Goal: Task Accomplishment & Management: Use online tool/utility

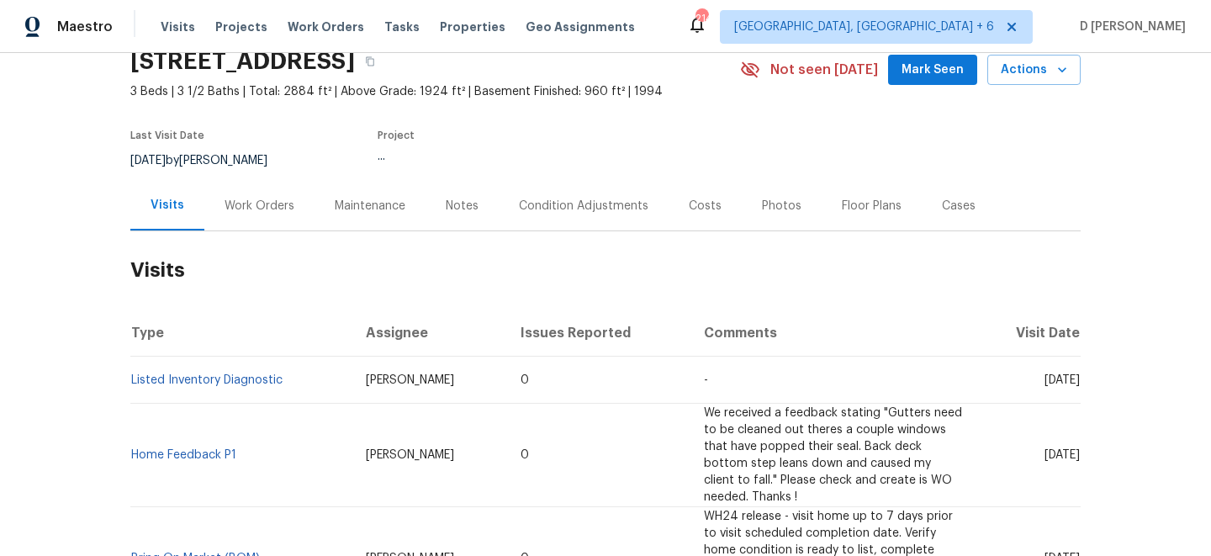
scroll to position [97, 0]
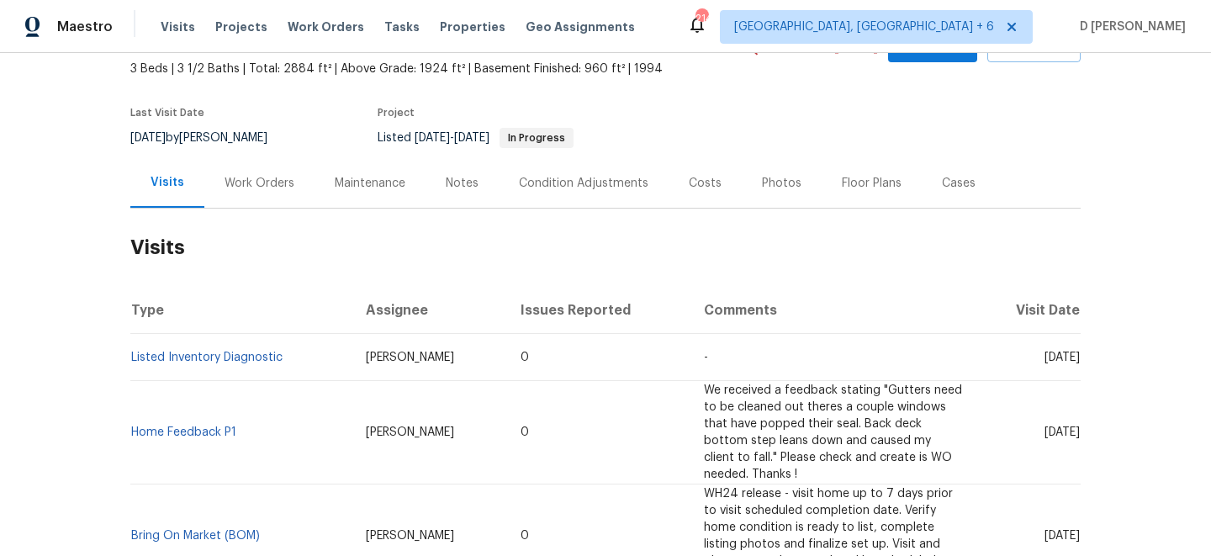
click at [259, 177] on div "Work Orders" at bounding box center [259, 183] width 70 height 17
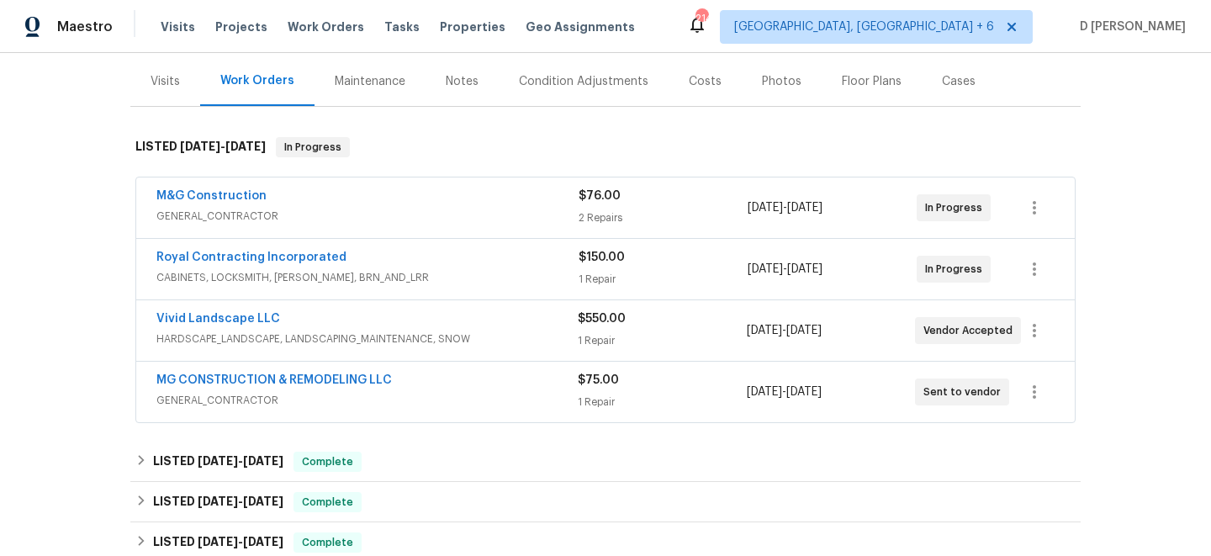
scroll to position [200, 0]
click at [425, 390] on span "GENERAL_CONTRACTOR" at bounding box center [366, 398] width 421 height 17
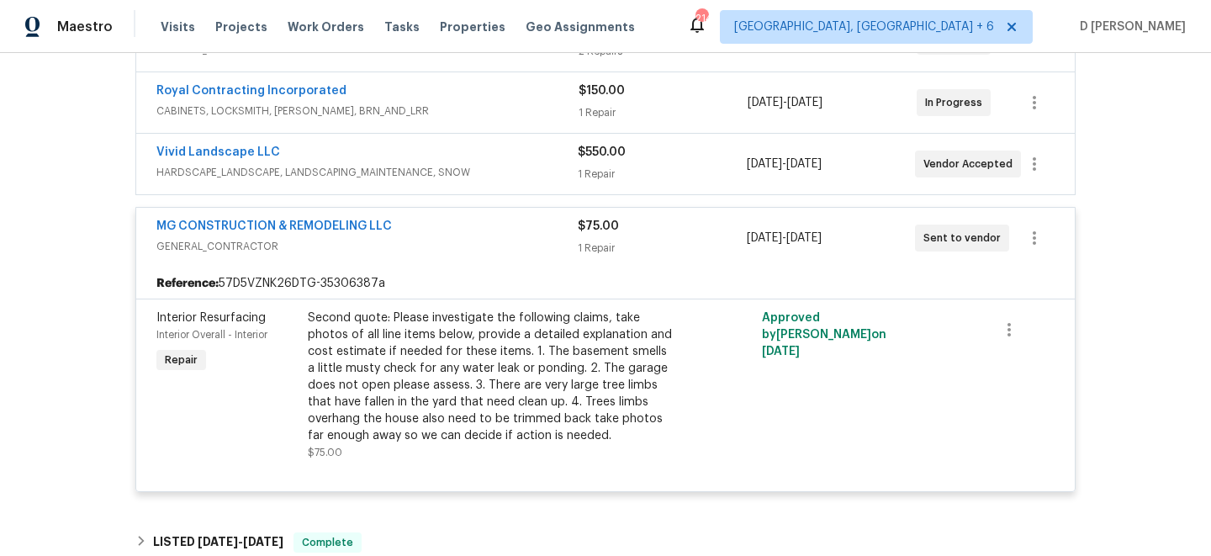
scroll to position [357, 0]
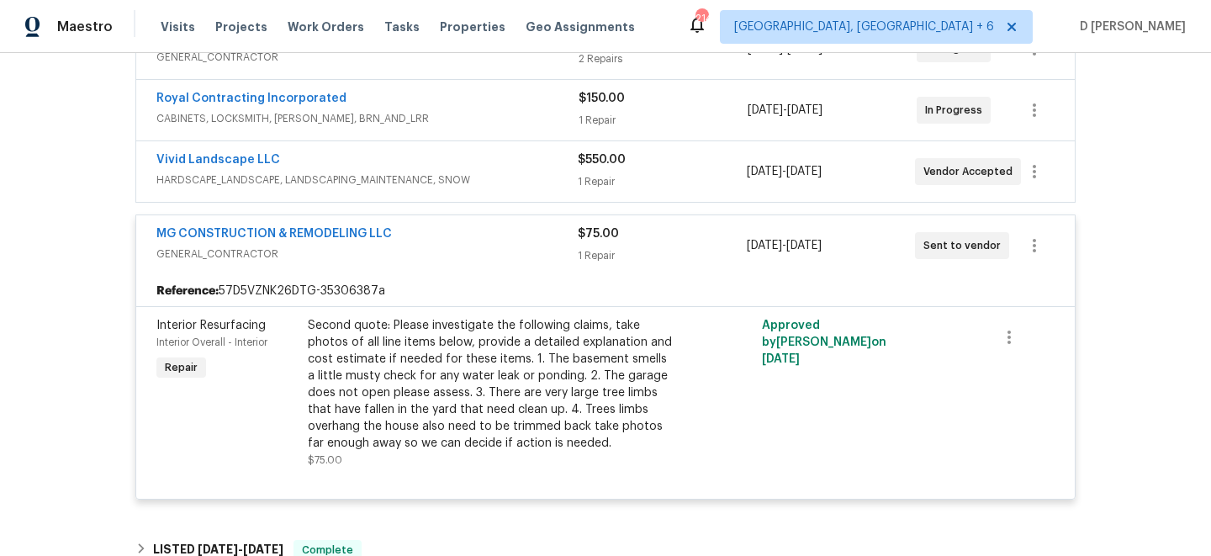
click at [449, 171] on div "Vivid Landscape LLC" at bounding box center [366, 161] width 421 height 20
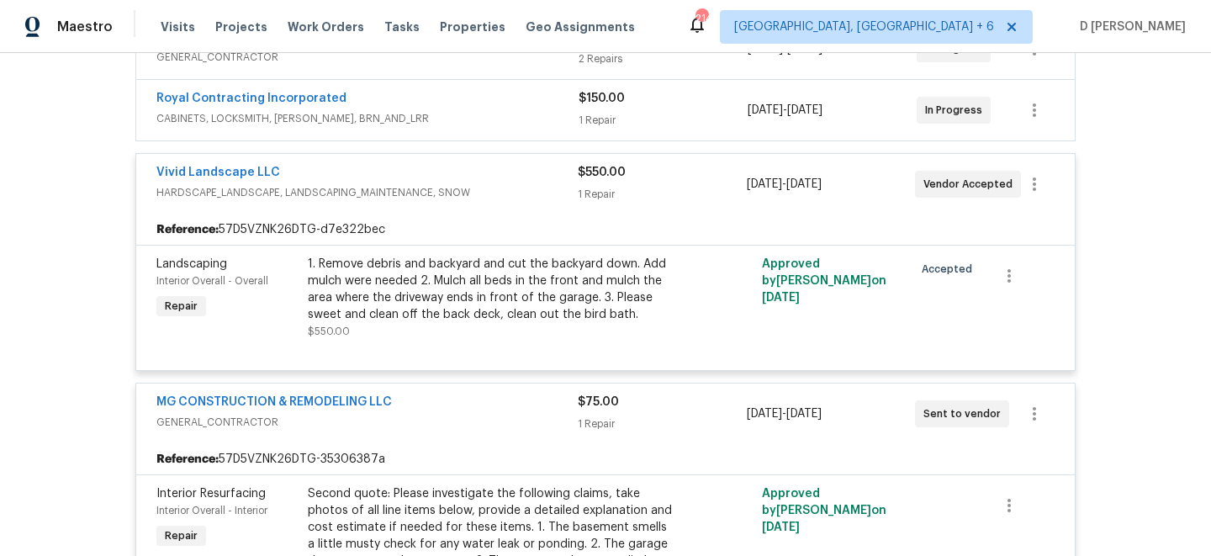
scroll to position [257, 0]
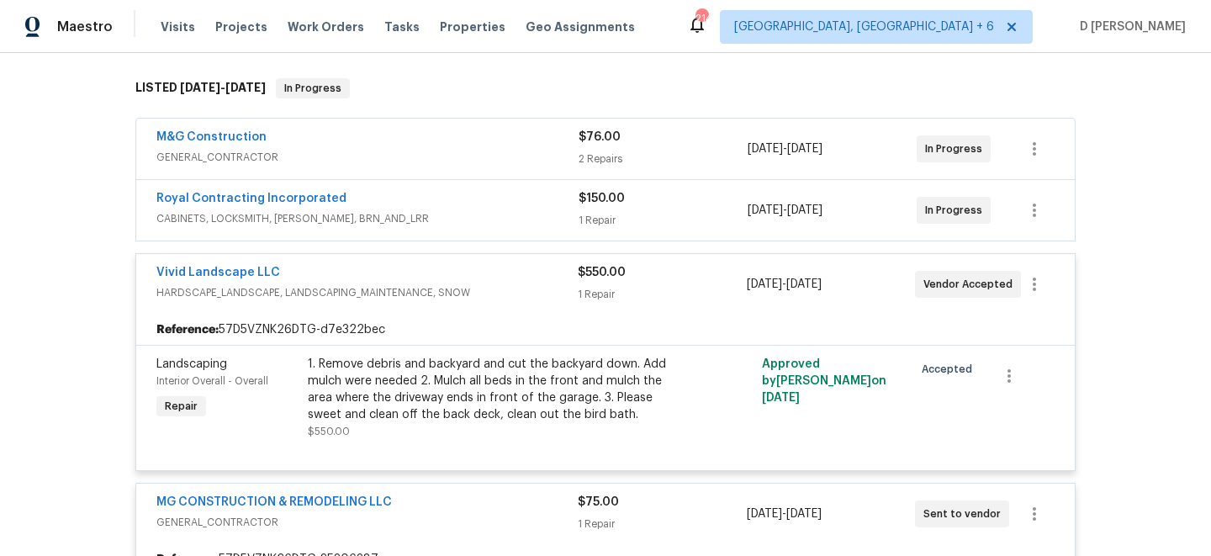
click at [401, 211] on span "CABINETS, LOCKSMITH, HANDYMAN, BRN_AND_LRR" at bounding box center [367, 218] width 422 height 17
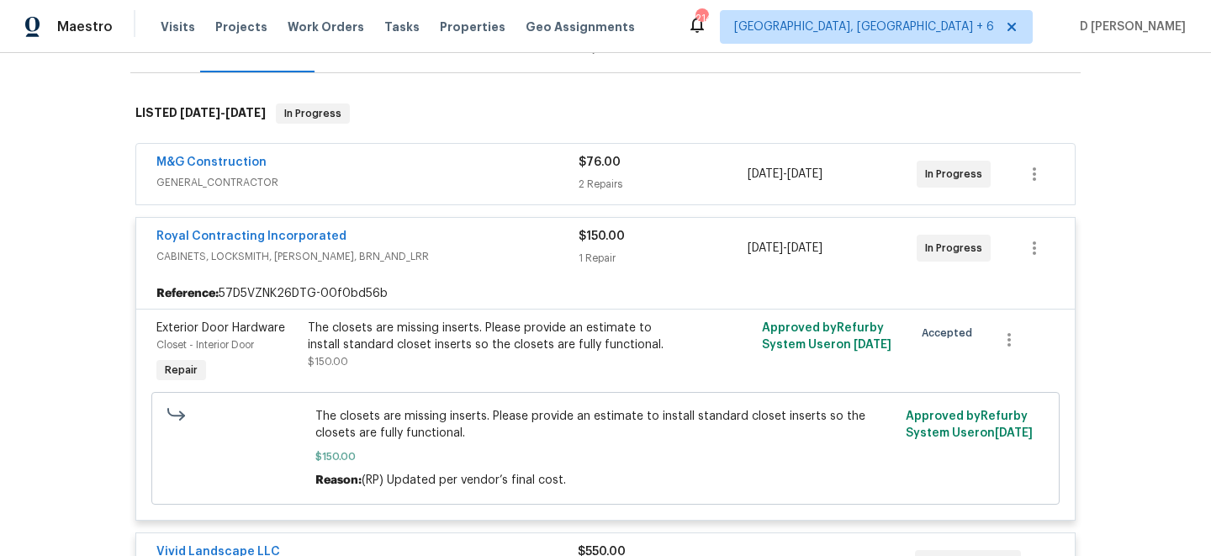
scroll to position [230, 0]
click at [346, 181] on span "GENERAL_CONTRACTOR" at bounding box center [367, 184] width 422 height 17
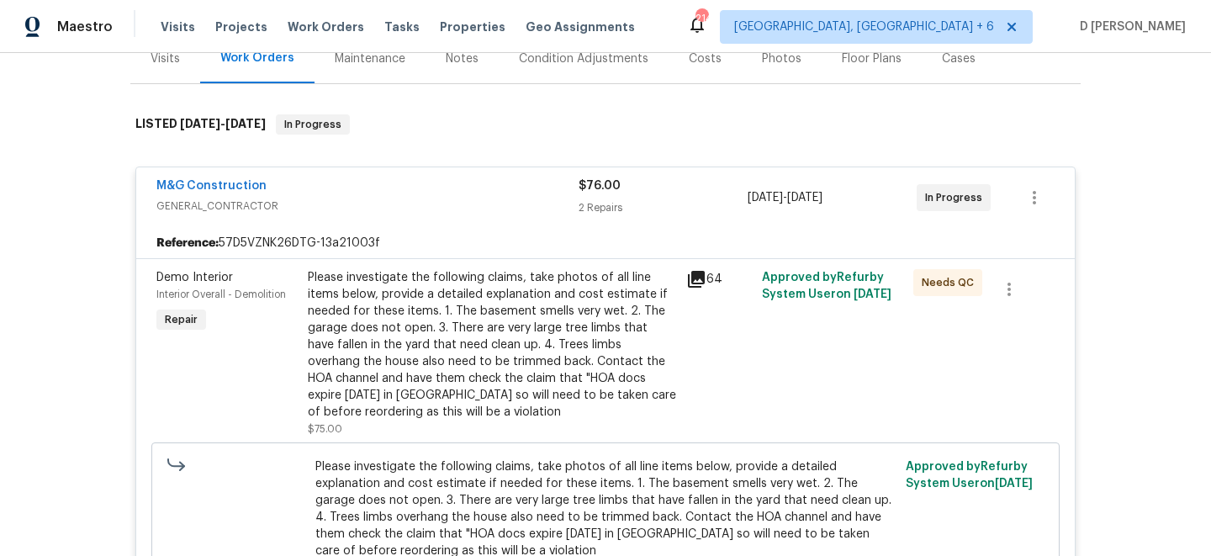
scroll to position [220, 0]
click at [349, 194] on div "M&G Construction" at bounding box center [367, 188] width 422 height 20
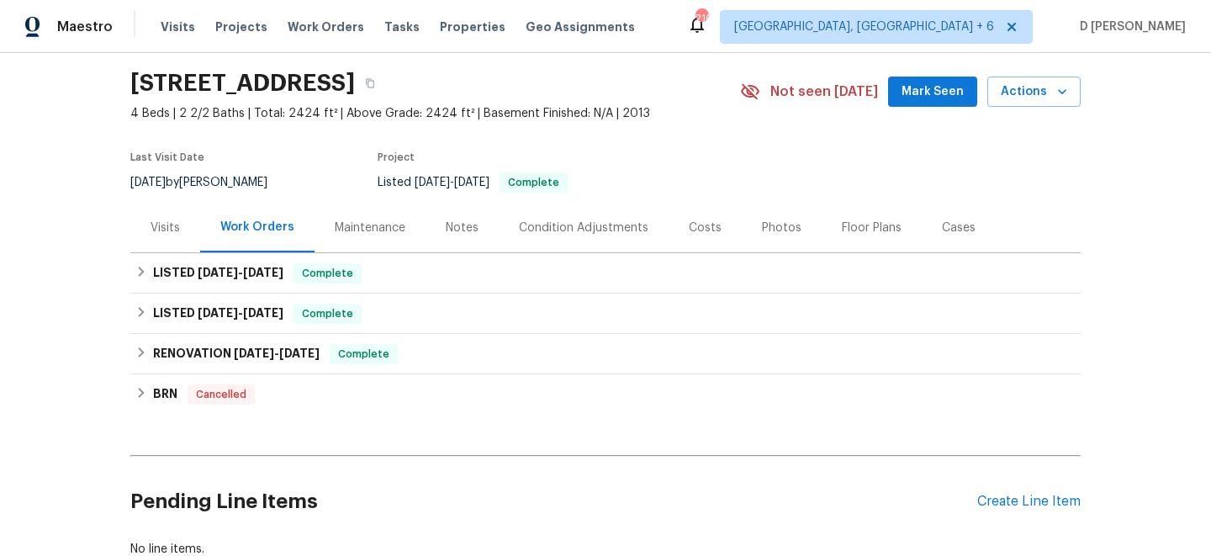
scroll to position [150, 0]
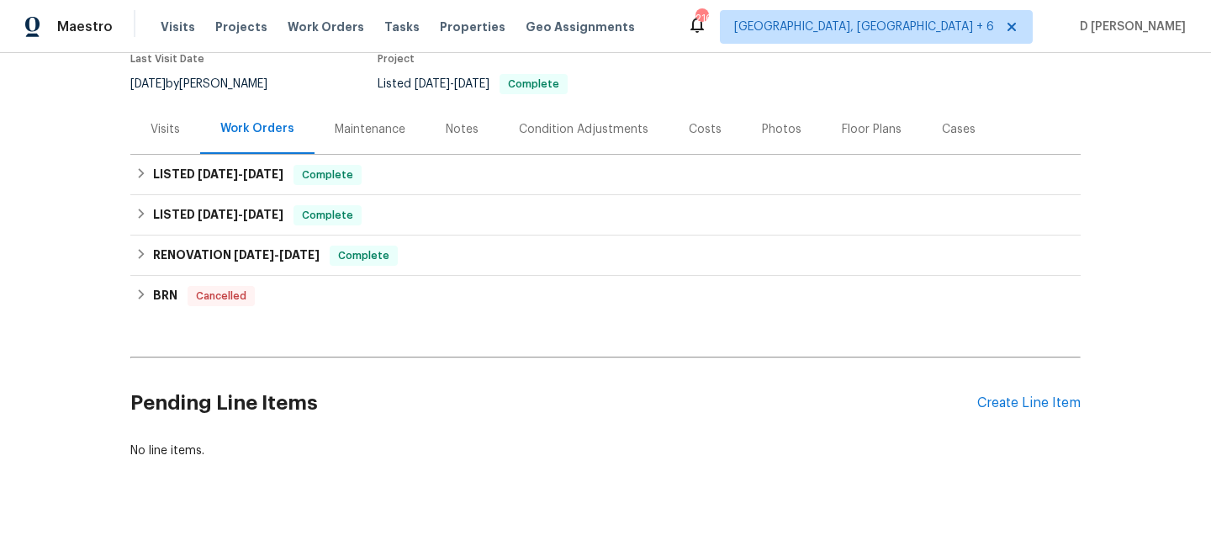
click at [157, 124] on div "Visits" at bounding box center [164, 129] width 29 height 17
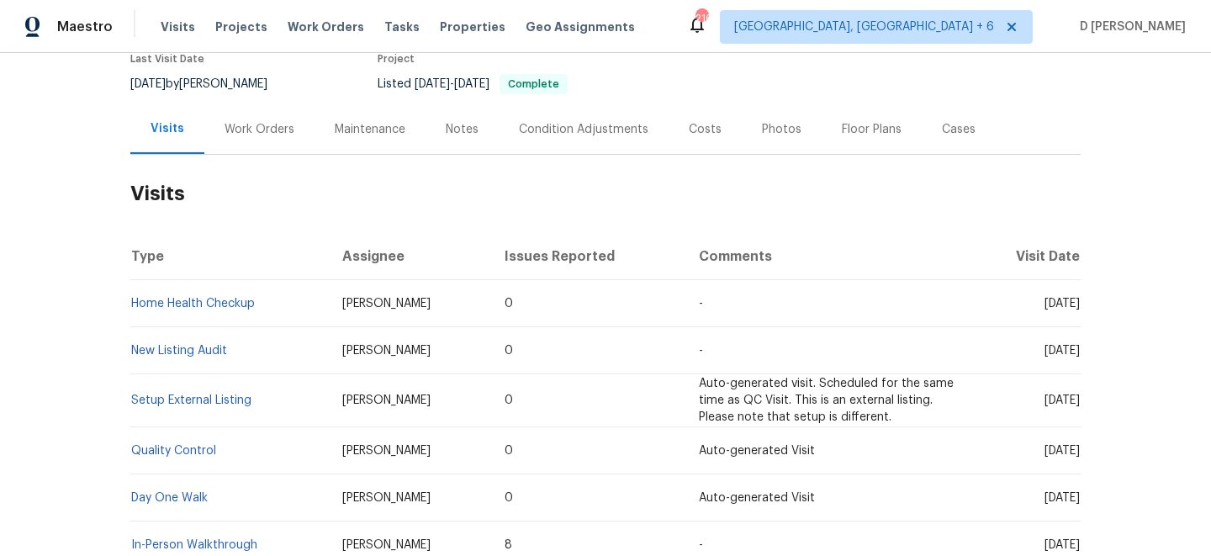
click at [267, 119] on div "Work Orders" at bounding box center [259, 129] width 110 height 50
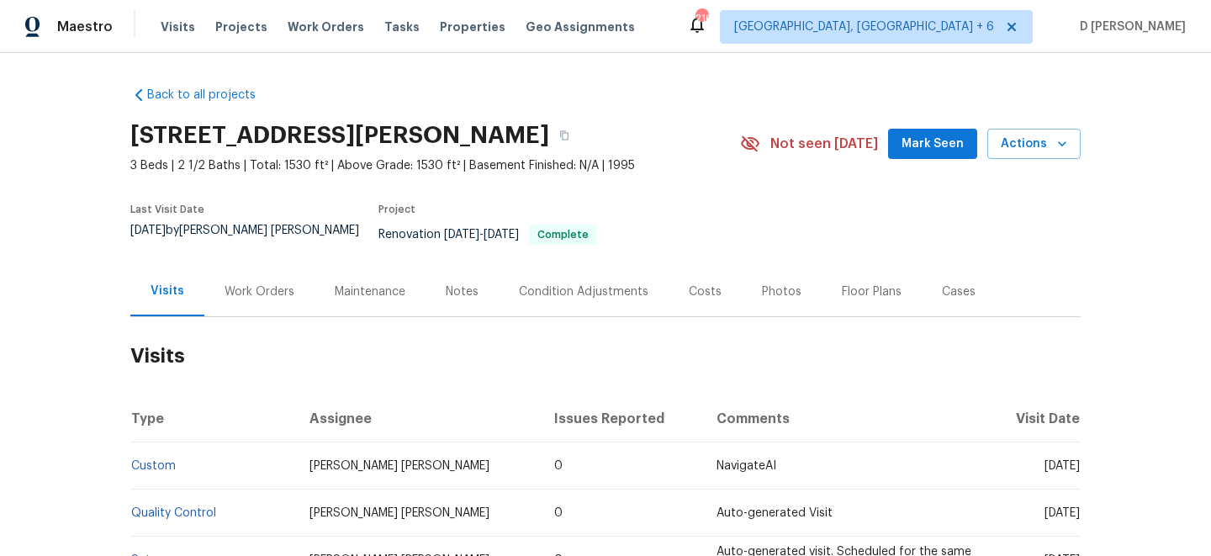
click at [276, 283] on div "Work Orders" at bounding box center [259, 291] width 70 height 17
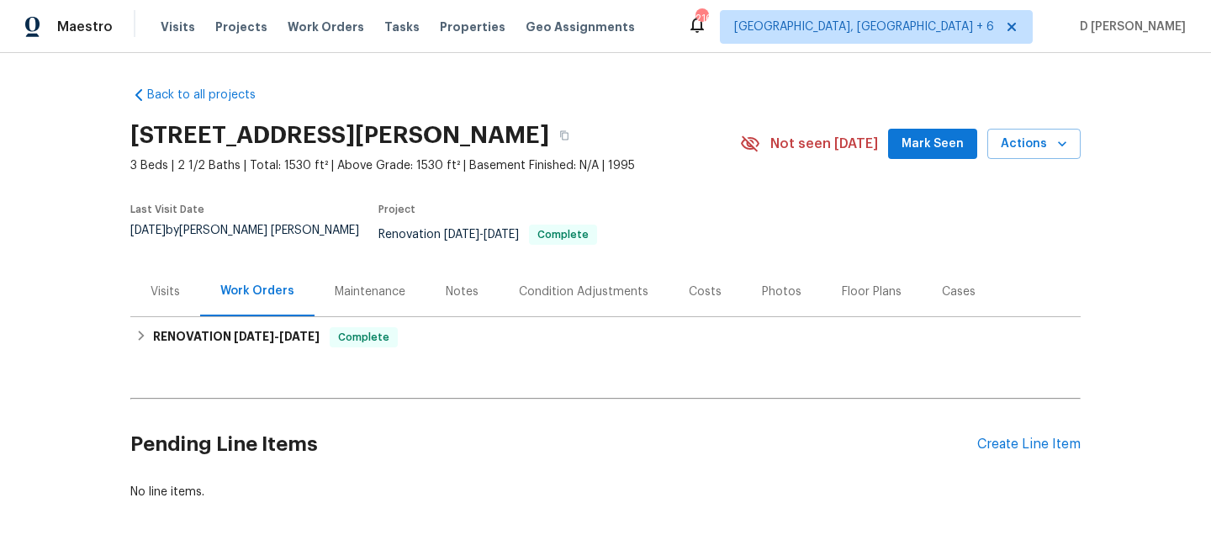
scroll to position [47, 0]
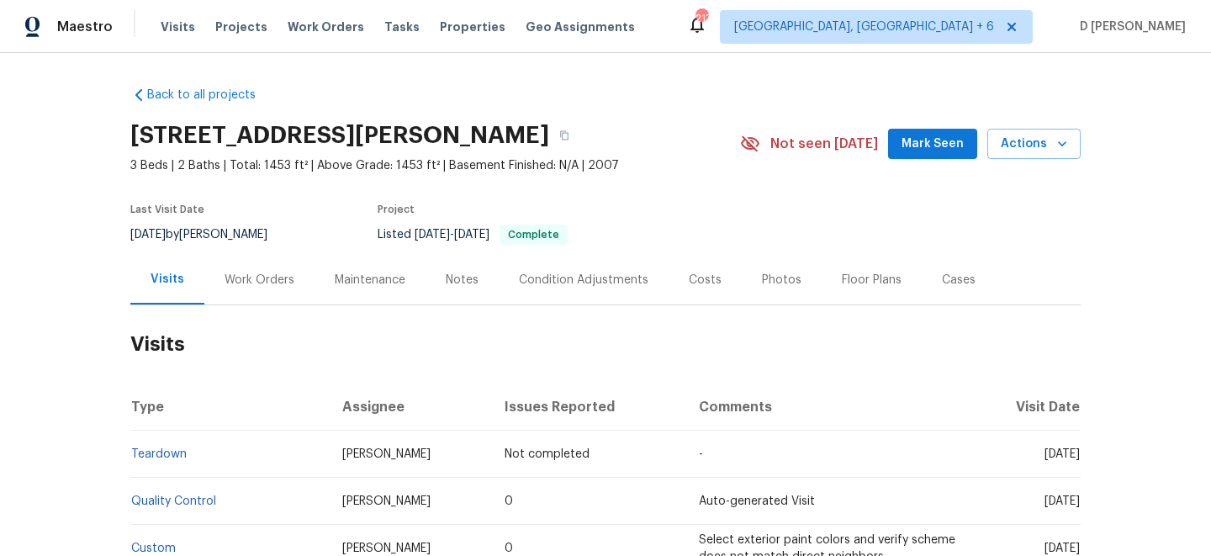
click at [252, 264] on div "Work Orders" at bounding box center [259, 280] width 110 height 50
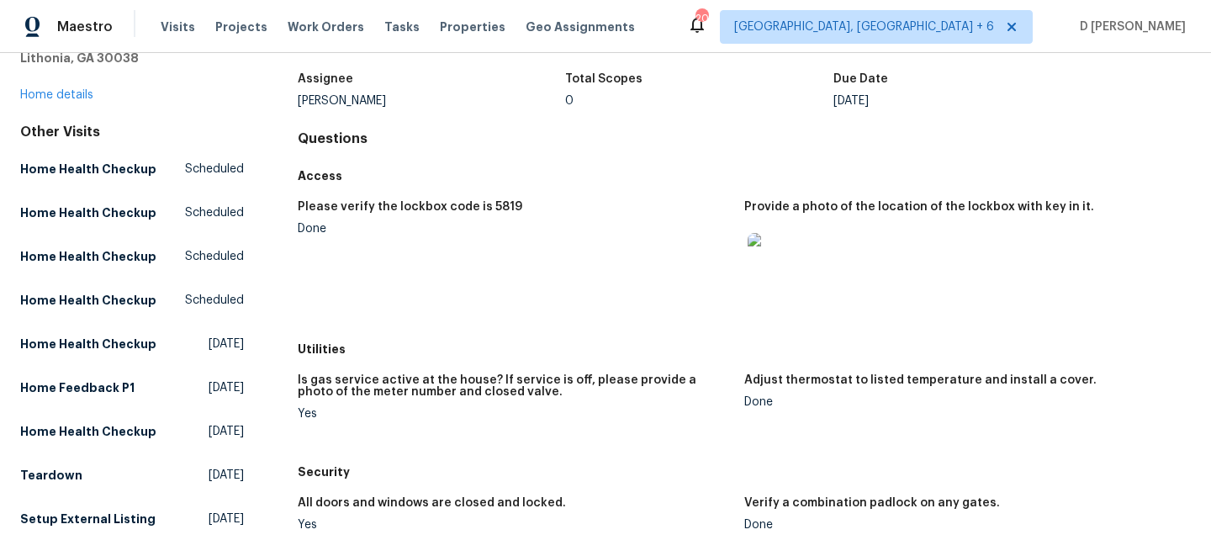
scroll to position [98, 0]
drag, startPoint x: 390, startPoint y: 205, endPoint x: 550, endPoint y: 204, distance: 159.7
click at [550, 204] on div "Please verify the lockbox code is 5819" at bounding box center [514, 211] width 433 height 22
copy h5 "lockbox code is 5819"
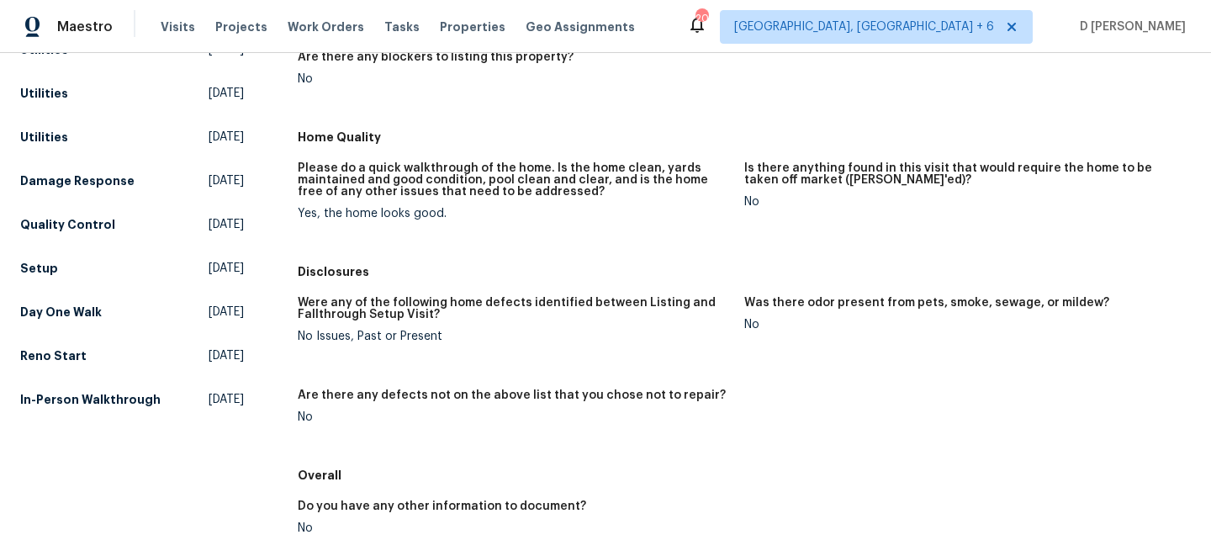
scroll to position [656, 0]
drag, startPoint x: 298, startPoint y: 332, endPoint x: 489, endPoint y: 330, distance: 190.9
click at [489, 330] on div "No Issues, Past or Present" at bounding box center [514, 335] width 433 height 12
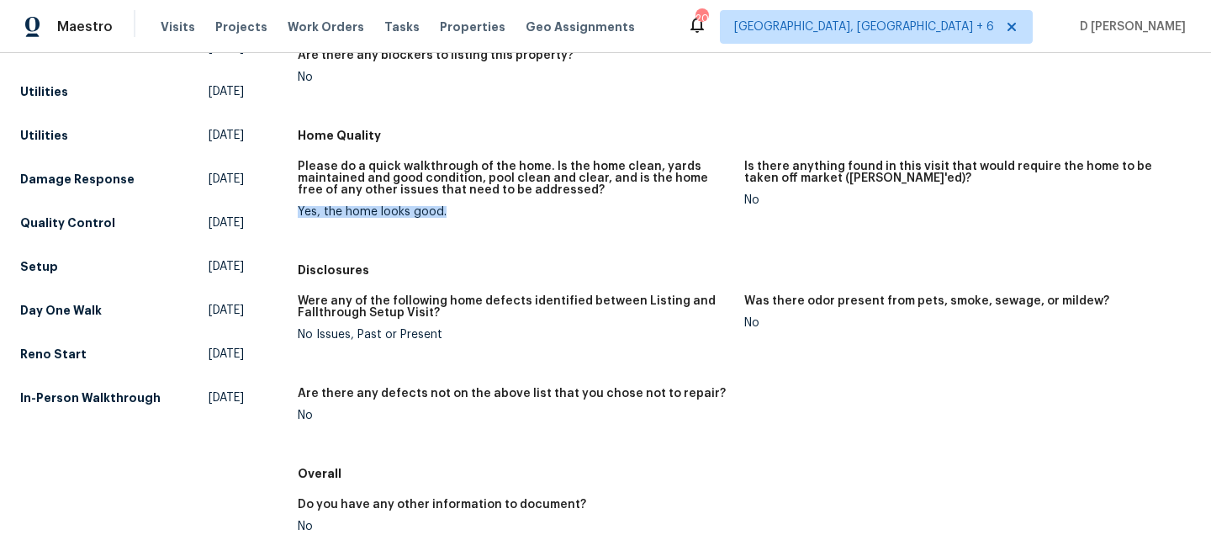
drag, startPoint x: 297, startPoint y: 209, endPoint x: 475, endPoint y: 209, distance: 178.2
click at [477, 209] on div "Yes, the home looks good." at bounding box center [514, 212] width 433 height 12
copy div "Yes, the home looks good."
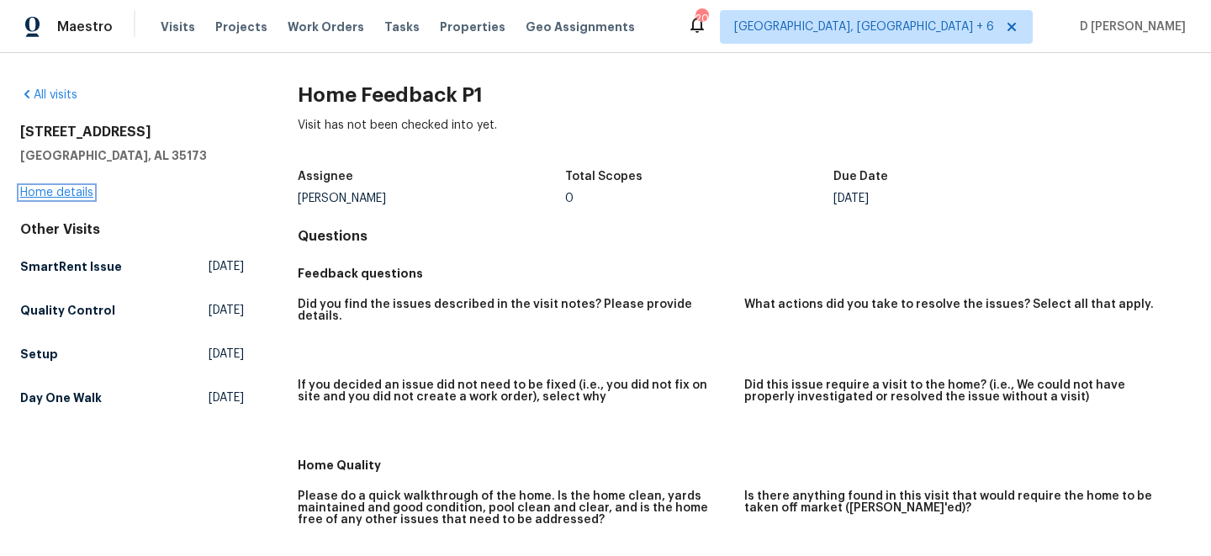
click at [80, 195] on link "Home details" at bounding box center [56, 193] width 73 height 12
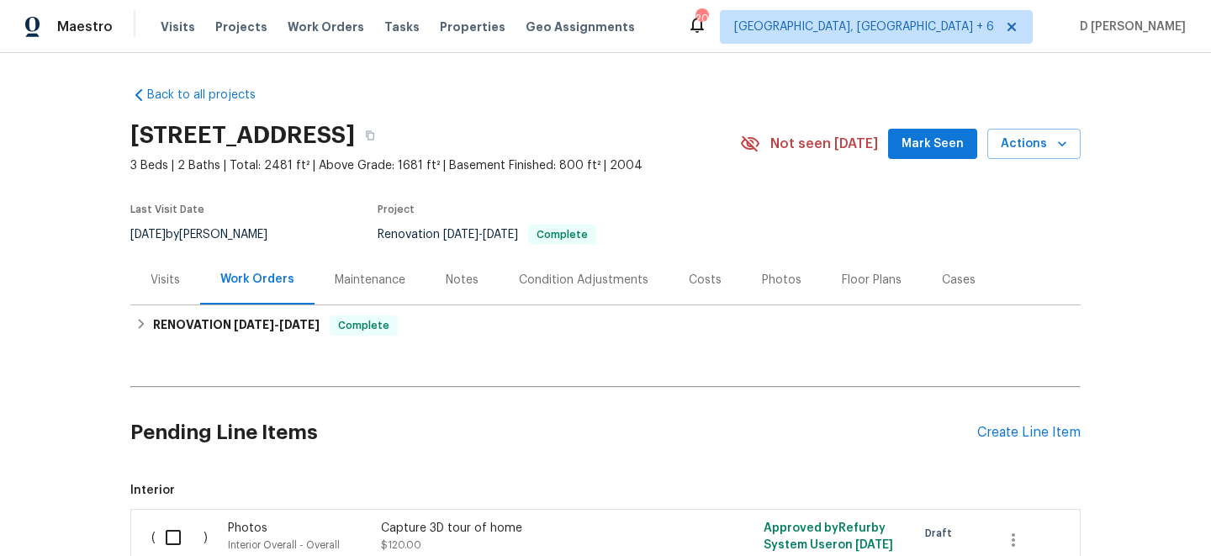
click at [176, 282] on div "Visits" at bounding box center [164, 280] width 29 height 17
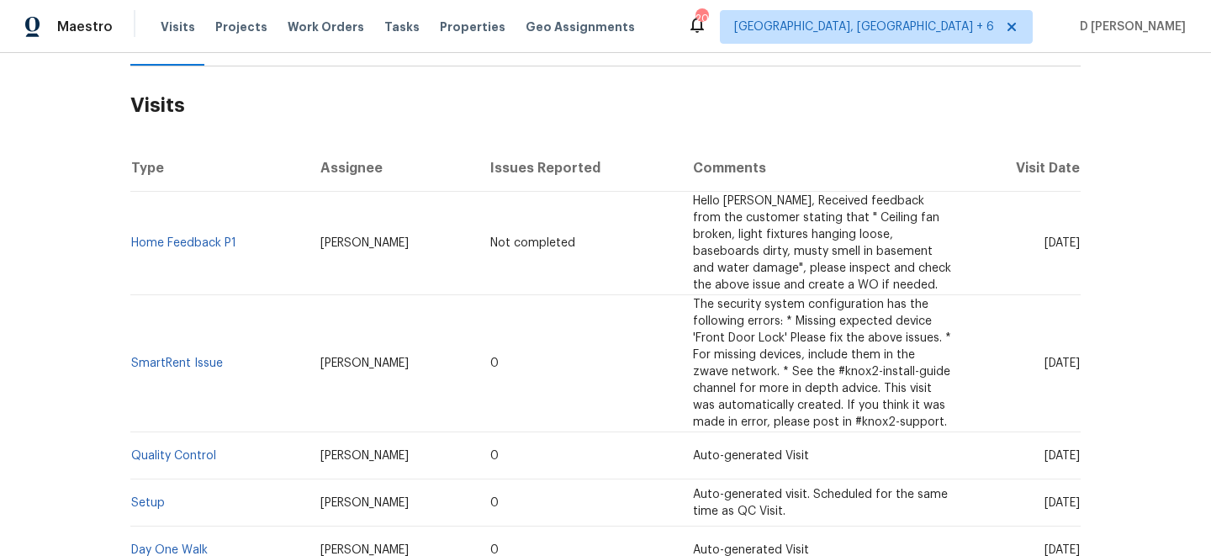
scroll to position [240, 0]
drag, startPoint x: 399, startPoint y: 243, endPoint x: 312, endPoint y: 241, distance: 86.6
click at [312, 241] on td "Brian Holloway" at bounding box center [392, 241] width 171 height 103
copy span "Brian Holloway"
drag, startPoint x: 244, startPoint y: 241, endPoint x: 135, endPoint y: 239, distance: 108.5
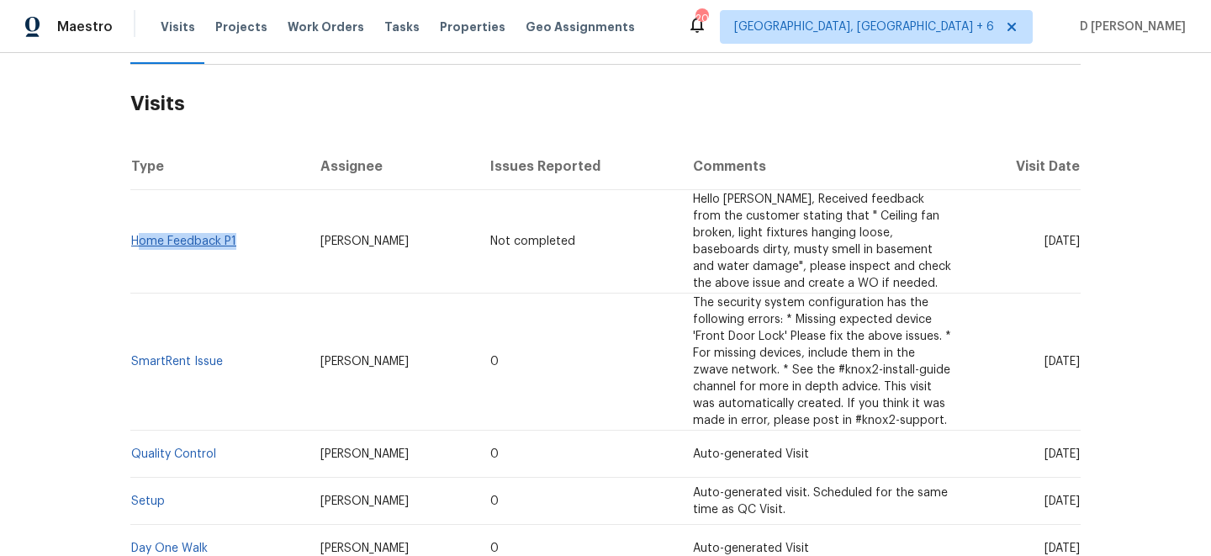
click at [135, 239] on td "Home Feedback P1" at bounding box center [218, 241] width 177 height 103
click at [164, 219] on td "Home Feedback P1" at bounding box center [218, 241] width 177 height 103
drag, startPoint x: 245, startPoint y: 243, endPoint x: 133, endPoint y: 241, distance: 111.8
click at [133, 241] on td "Home Feedback P1" at bounding box center [218, 241] width 177 height 103
copy link "Home Feedback P1"
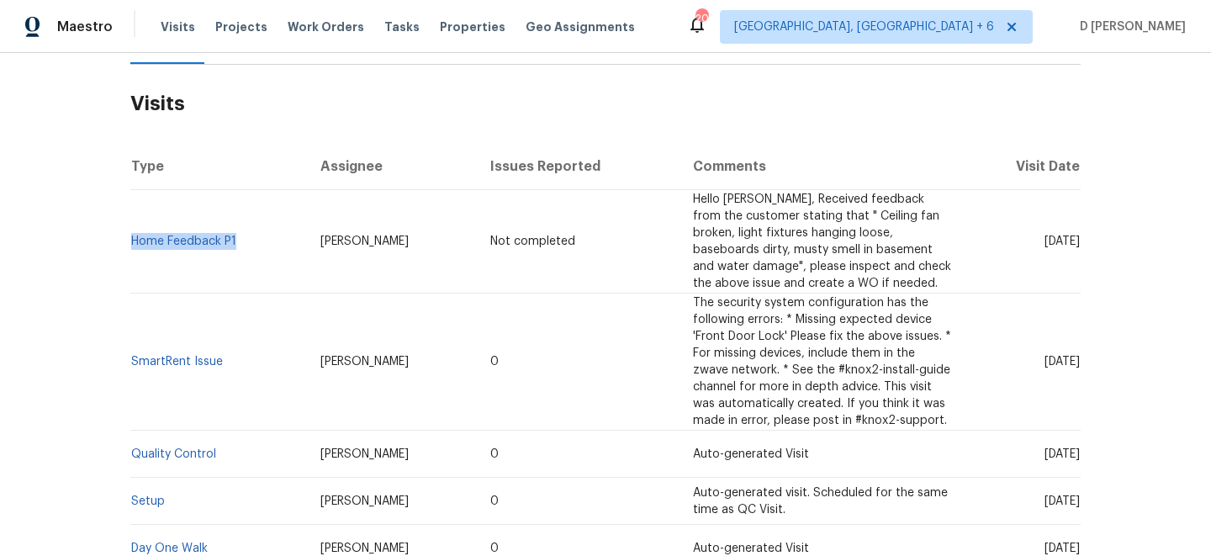
copy link "Home Feedback P1"
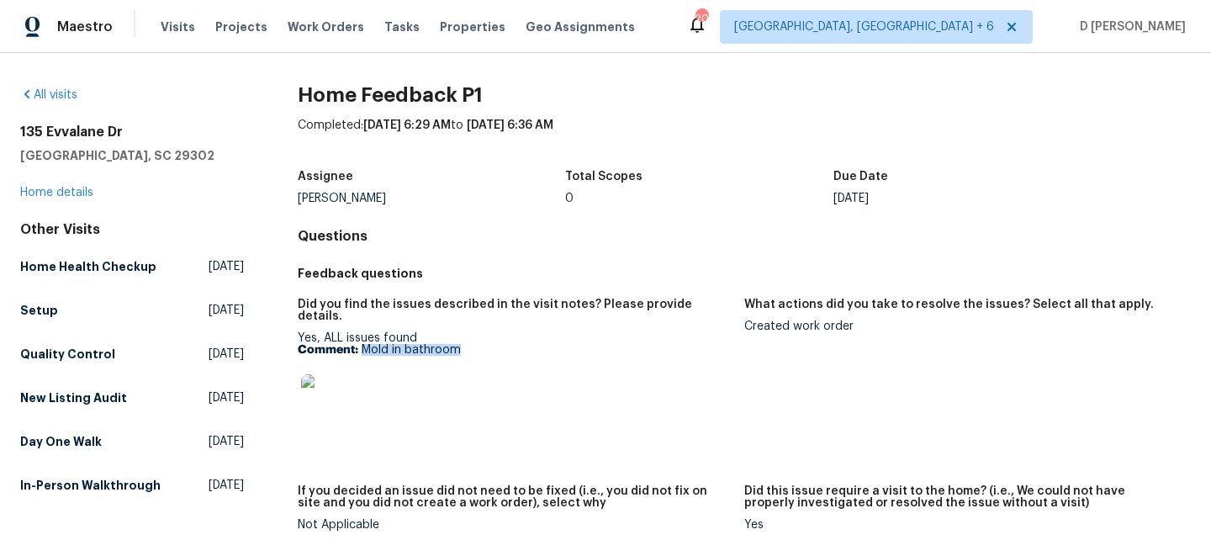
drag, startPoint x: 363, startPoint y: 335, endPoint x: 533, endPoint y: 335, distance: 169.8
click at [535, 344] on p "Comment: Mold in bathroom" at bounding box center [514, 350] width 433 height 12
copy p "Mold in bathroom"
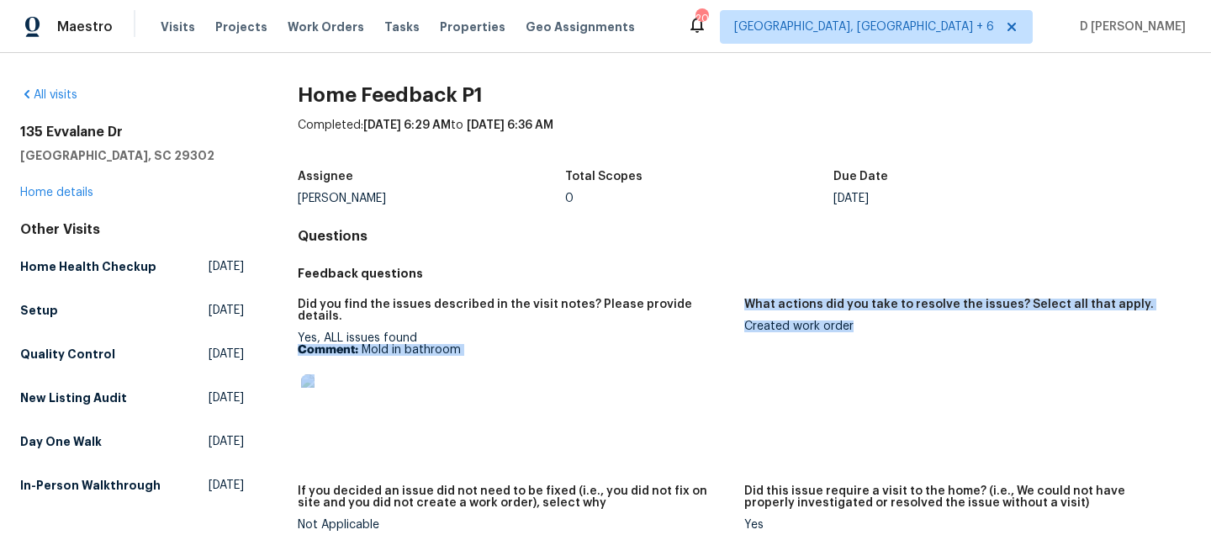
drag, startPoint x: 742, startPoint y: 321, endPoint x: 880, endPoint y: 321, distance: 138.7
click at [880, 321] on div "Did you find the issues described in the visit notes? Please provide details. Y…" at bounding box center [744, 427] width 893 height 279
click at [880, 321] on div "Created work order" at bounding box center [960, 326] width 433 height 12
drag, startPoint x: 741, startPoint y: 325, endPoint x: 882, endPoint y: 325, distance: 141.2
click at [882, 325] on div "Did you find the issues described in the visit notes? Please provide details. Y…" at bounding box center [744, 427] width 893 height 279
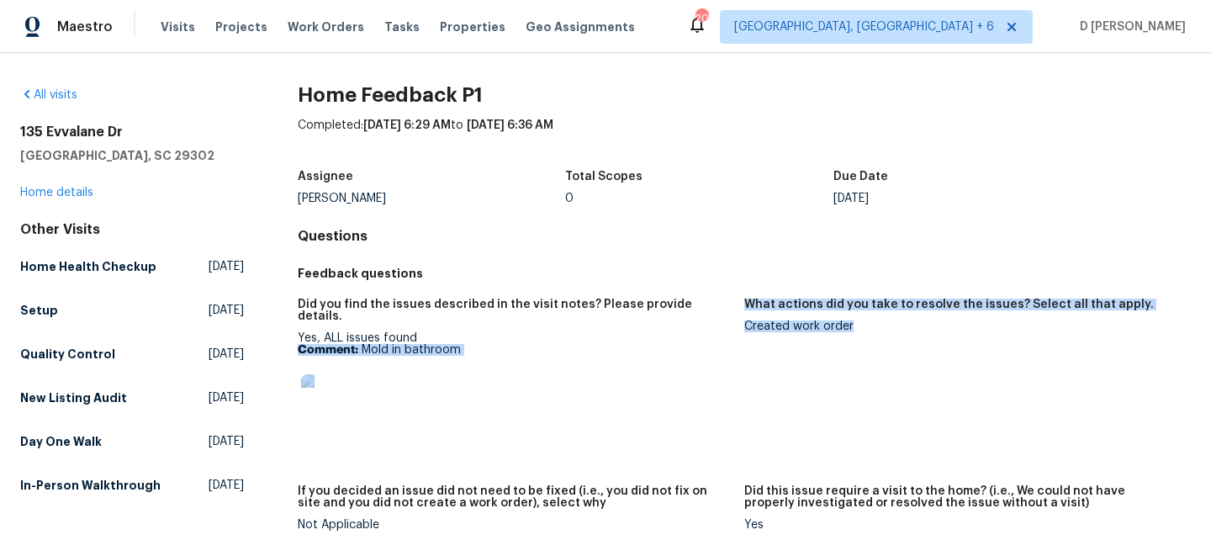
click at [882, 325] on div "Created work order" at bounding box center [960, 326] width 433 height 12
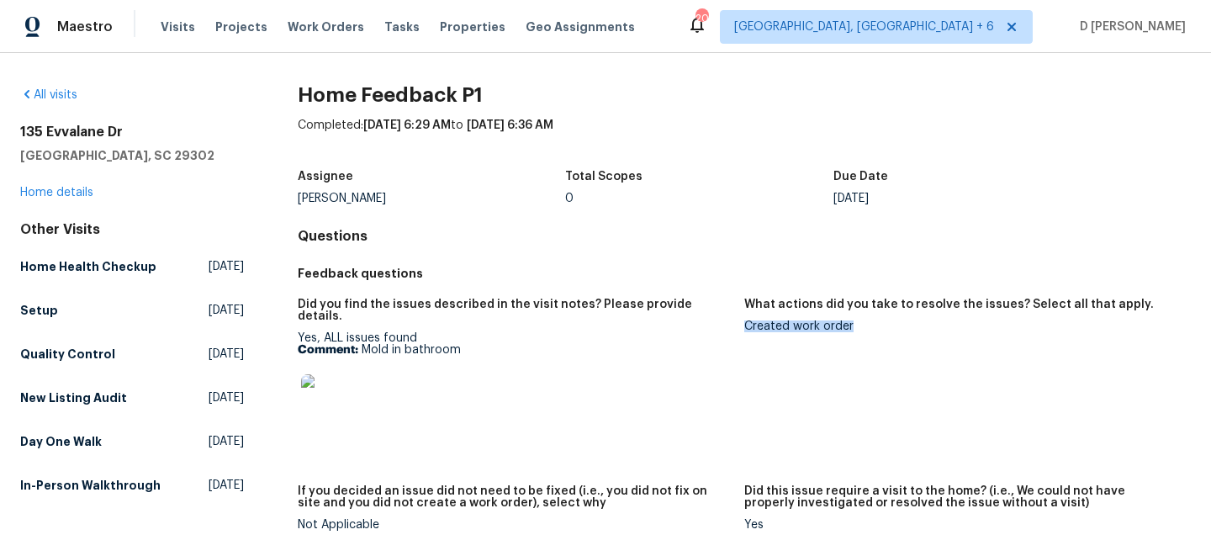
drag, startPoint x: 859, startPoint y: 325, endPoint x: 747, endPoint y: 325, distance: 111.8
click at [747, 325] on div "Created work order" at bounding box center [960, 326] width 433 height 12
copy div "Created work order"
click at [66, 192] on link "Home details" at bounding box center [56, 193] width 73 height 12
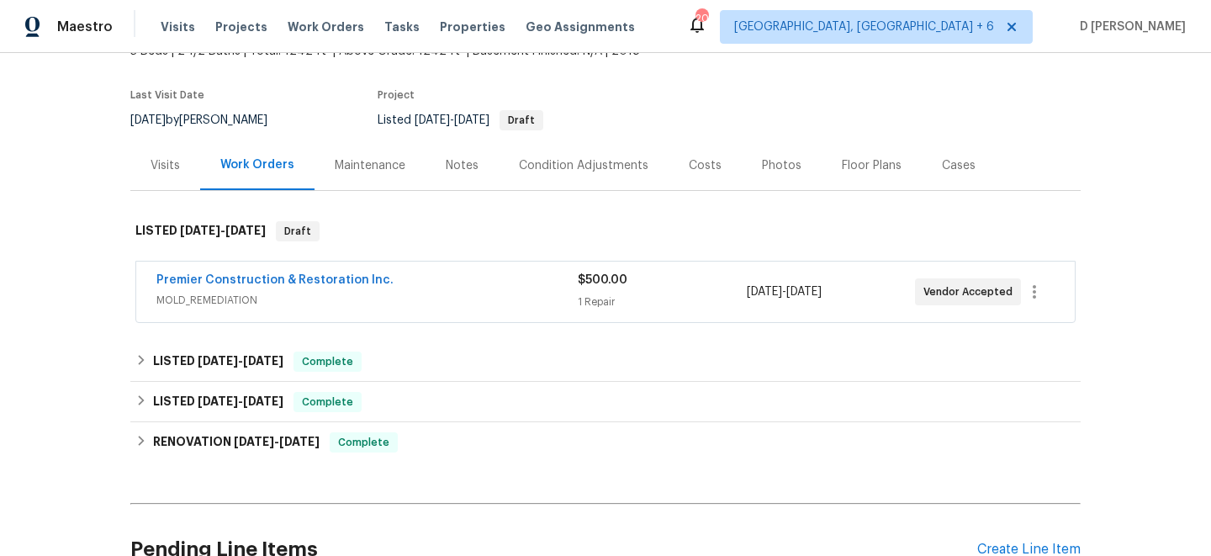
scroll to position [139, 0]
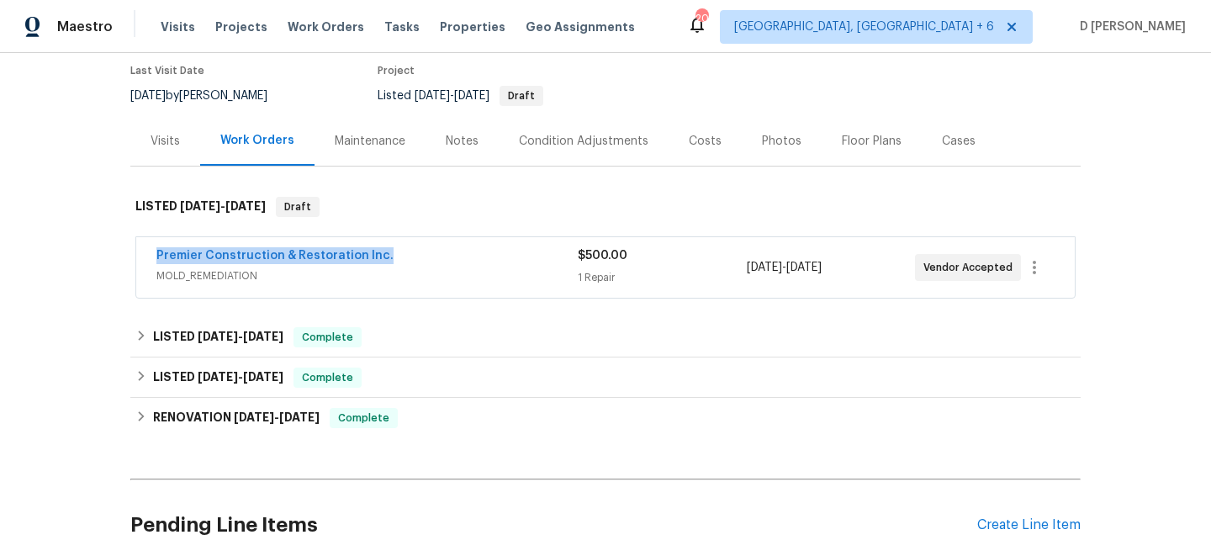
drag, startPoint x: 139, startPoint y: 252, endPoint x: 477, endPoint y: 256, distance: 338.0
click at [477, 256] on div "Premier Construction & Restoration Inc. MOLD_REMEDIATION $500.00 1 Repair 8/19/…" at bounding box center [605, 267] width 938 height 61
copy link "Premier Construction & Restoration Inc."
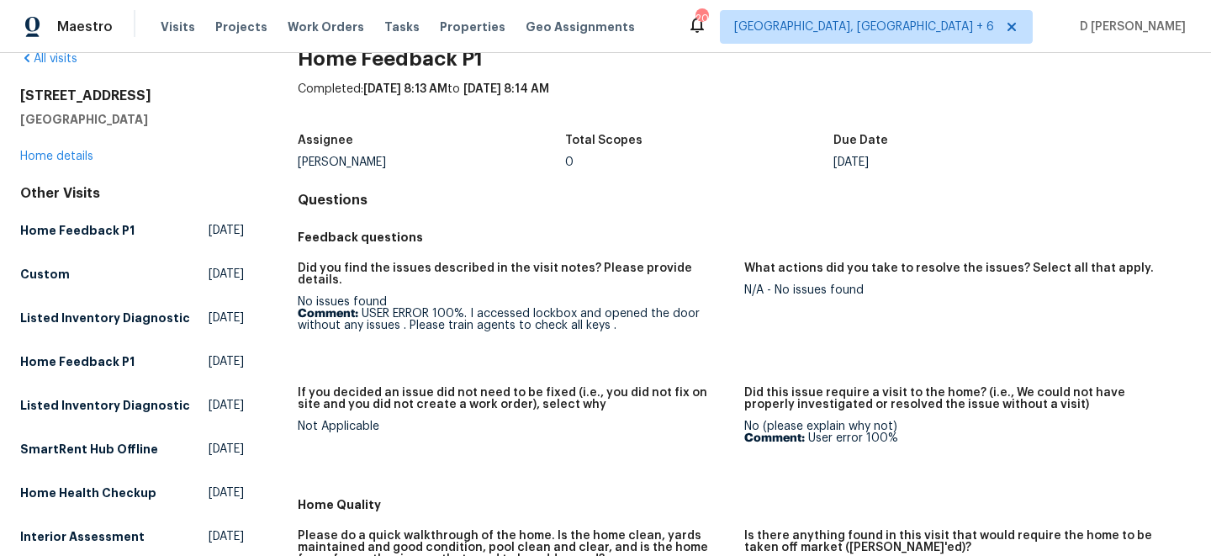
scroll to position [61, 0]
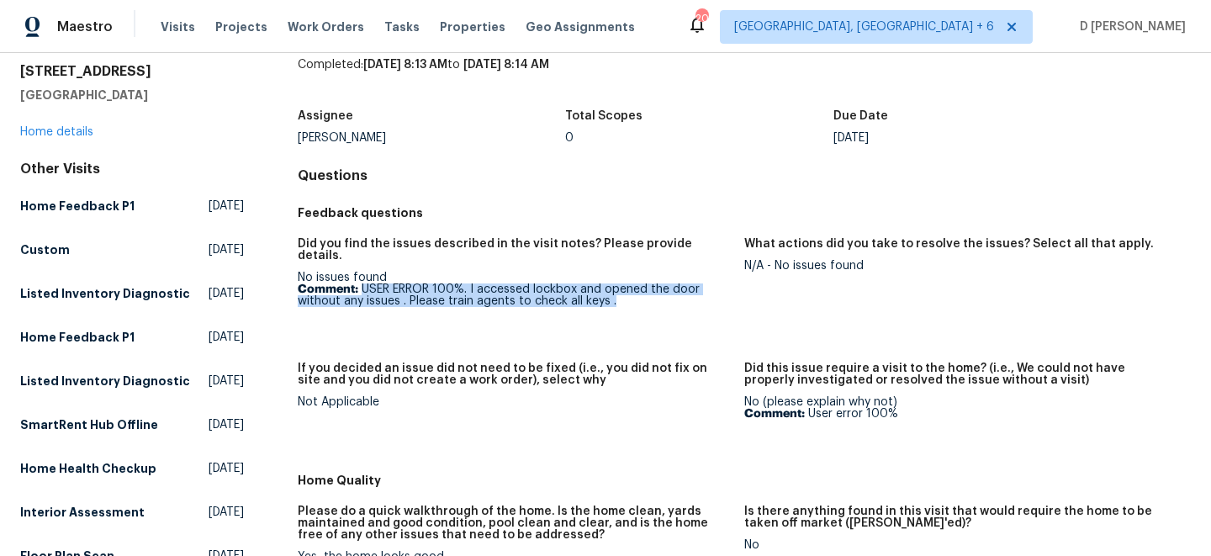
drag, startPoint x: 360, startPoint y: 276, endPoint x: 629, endPoint y: 291, distance: 269.5
click at [629, 291] on p "Comment: USER ERROR 100%. I accessed lockbox and opened the door without any is…" at bounding box center [514, 295] width 433 height 24
copy p "USER ERROR 100%. I accessed lockbox and opened the door without any issues . Pl…"
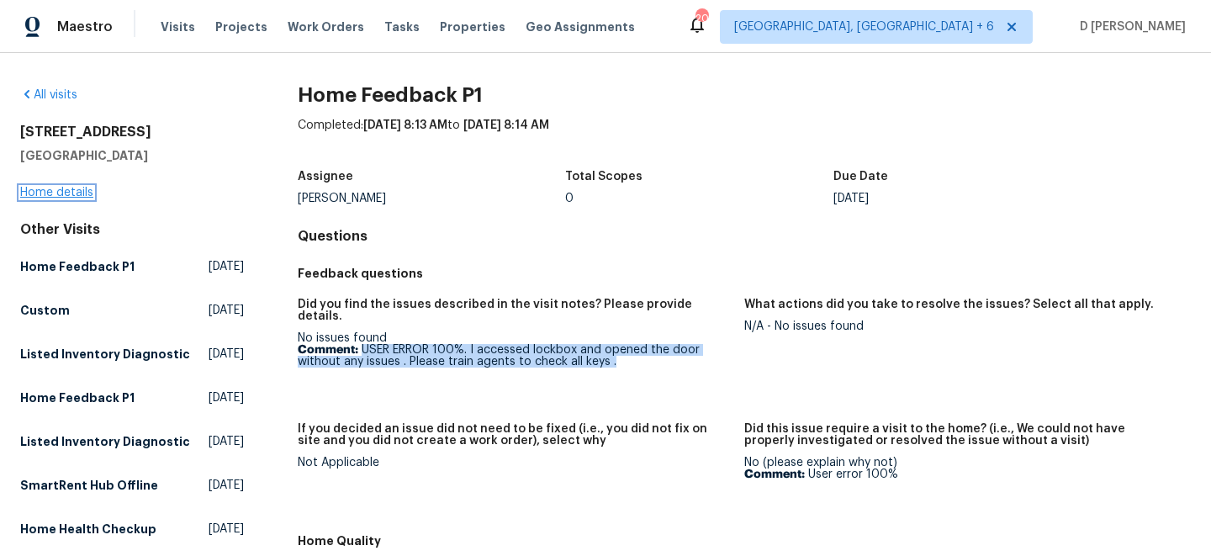
click at [70, 193] on link "Home details" at bounding box center [56, 193] width 73 height 12
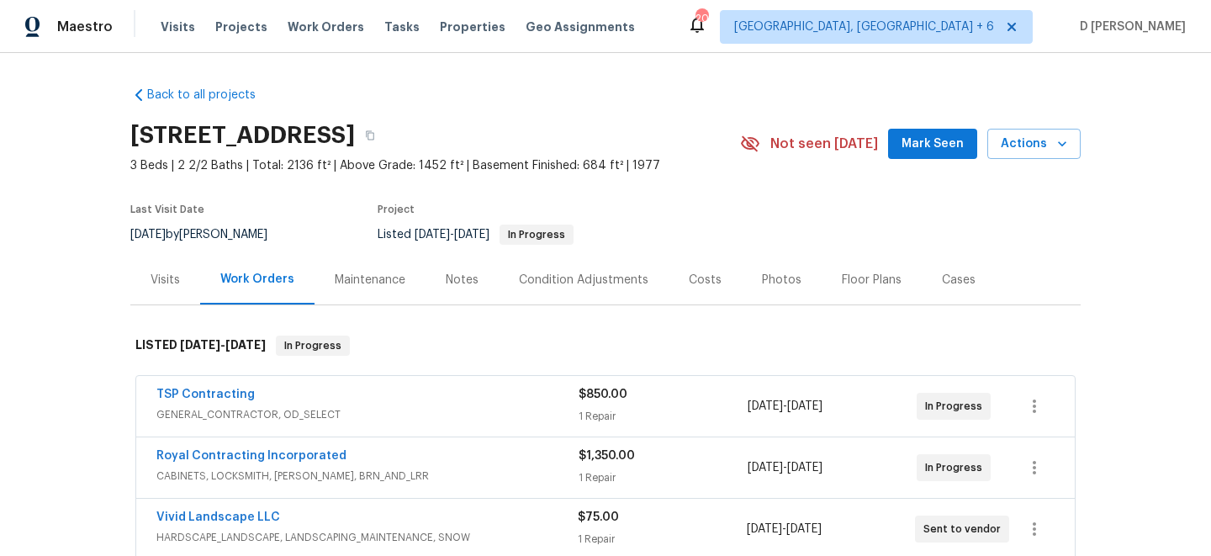
click at [166, 275] on div "Visits" at bounding box center [164, 280] width 29 height 17
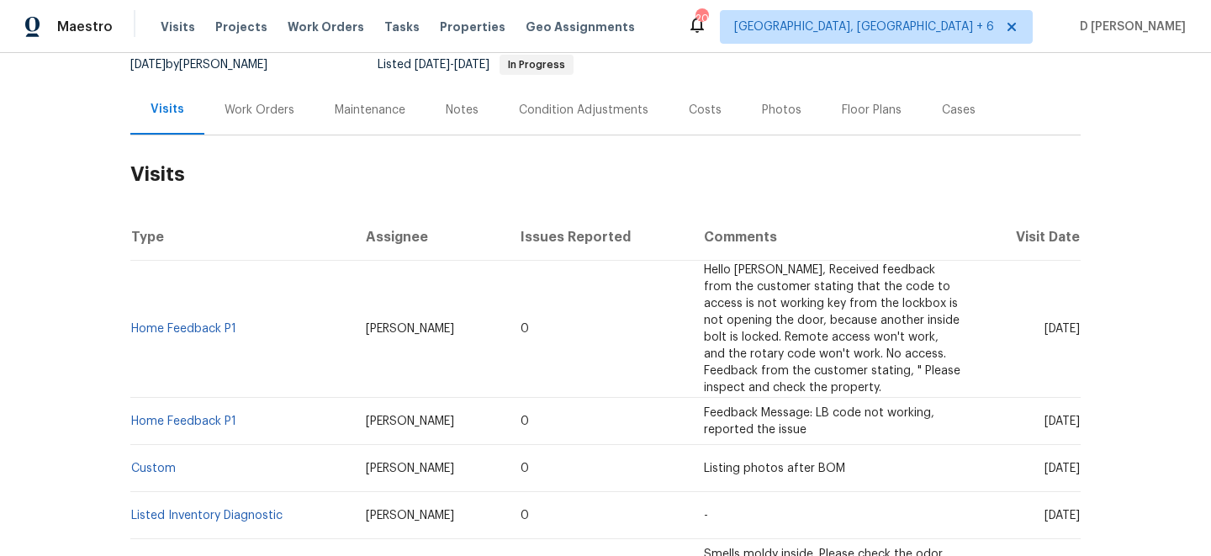
scroll to position [169, 0]
drag, startPoint x: 240, startPoint y: 312, endPoint x: 133, endPoint y: 310, distance: 107.6
click at [133, 310] on td "Home Feedback P1" at bounding box center [241, 329] width 222 height 137
copy link "Home Feedback P1"
